Goal: Task Accomplishment & Management: Manage account settings

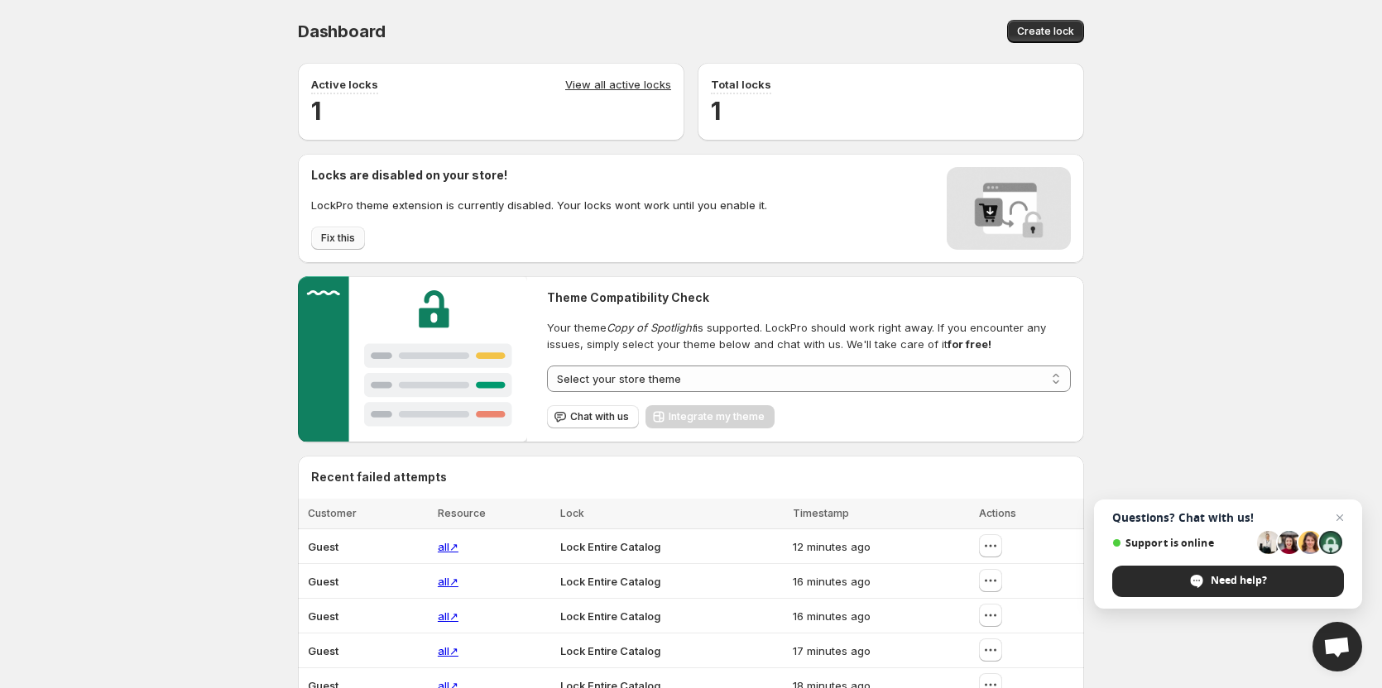
click at [358, 240] on button "Fix this" at bounding box center [338, 238] width 54 height 23
click at [644, 82] on link "View all active locks" at bounding box center [618, 85] width 106 height 18
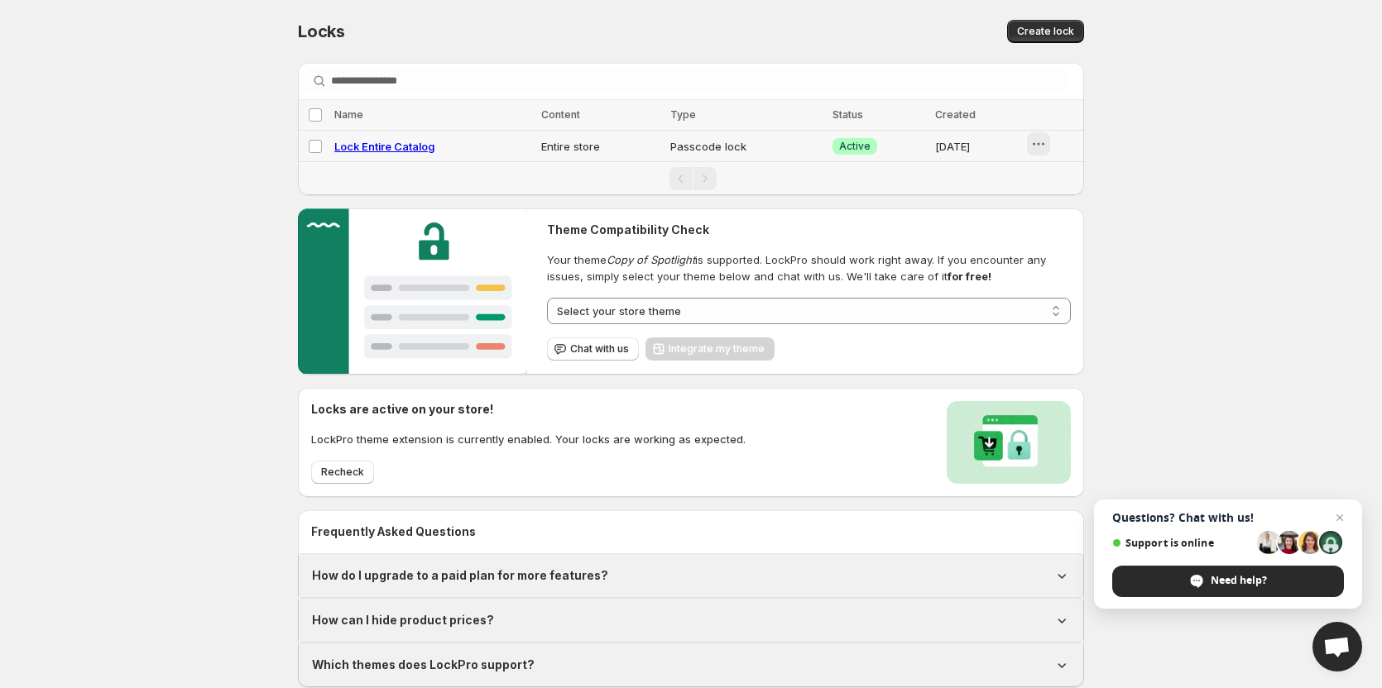
click at [1037, 149] on icon "button" at bounding box center [1038, 144] width 17 height 17
click at [424, 149] on span "Lock Entire Catalog" at bounding box center [384, 146] width 100 height 13
select select "******"
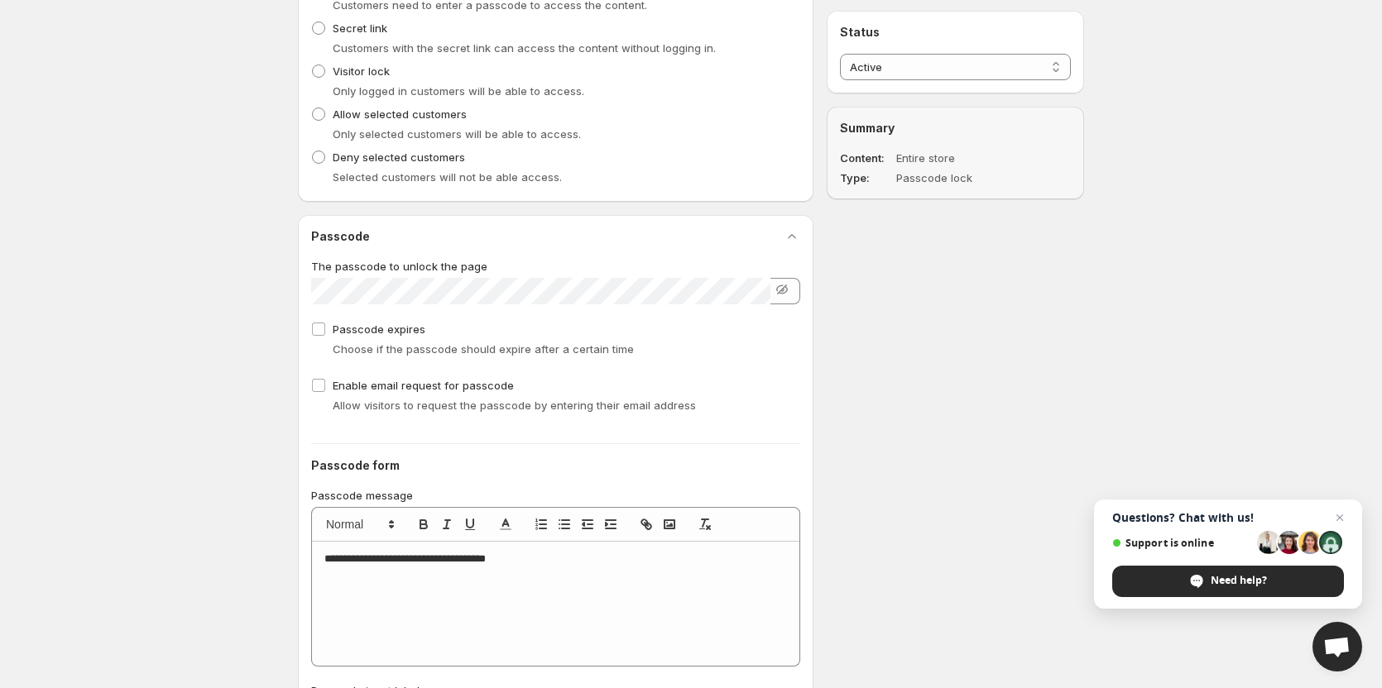
scroll to position [993, 0]
click at [781, 287] on icon "button" at bounding box center [782, 285] width 11 height 10
